Goal: Information Seeking & Learning: Learn about a topic

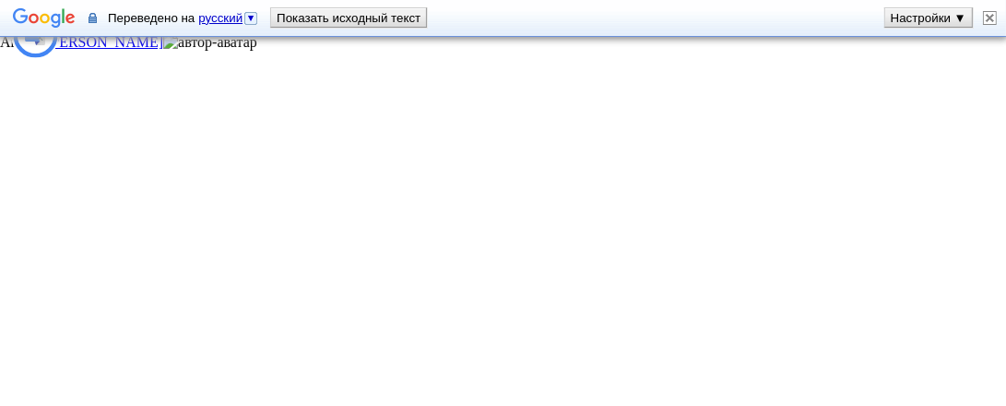
scroll to position [7191, 0]
